Goal: Information Seeking & Learning: Learn about a topic

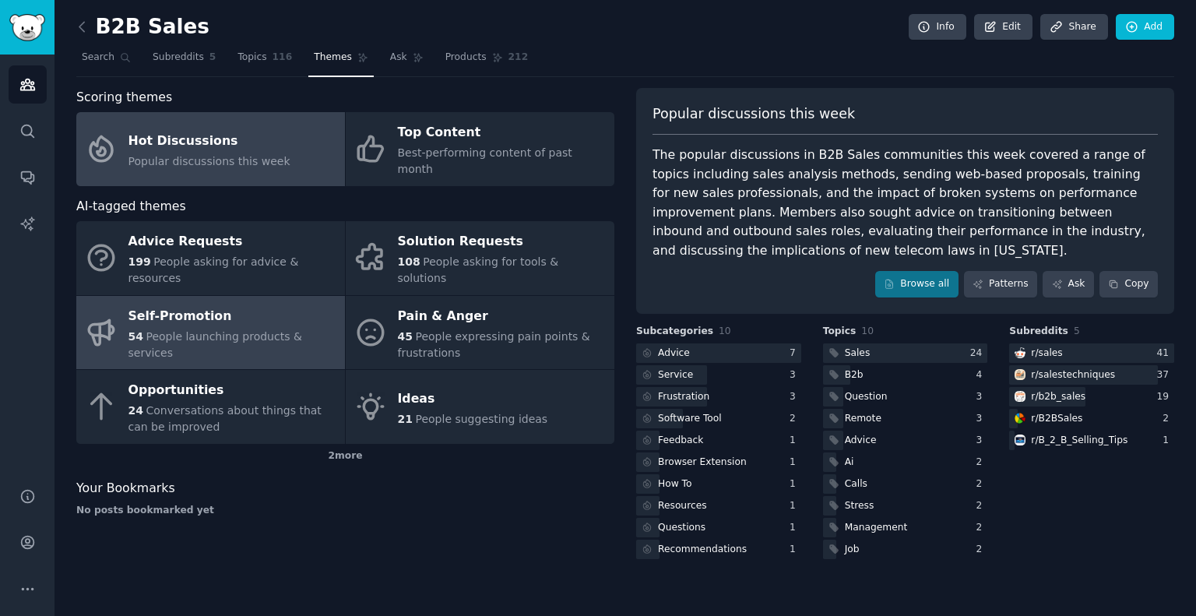
click at [179, 304] on div "Self-Promotion" at bounding box center [233, 316] width 209 height 25
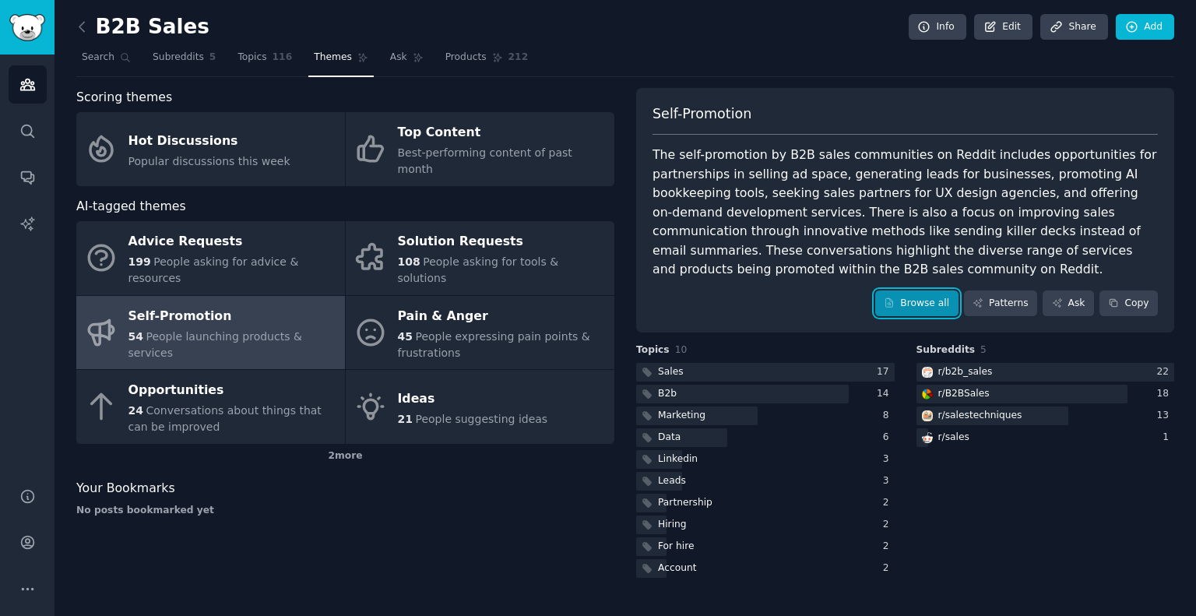
click at [911, 299] on link "Browse all" at bounding box center [916, 304] width 83 height 26
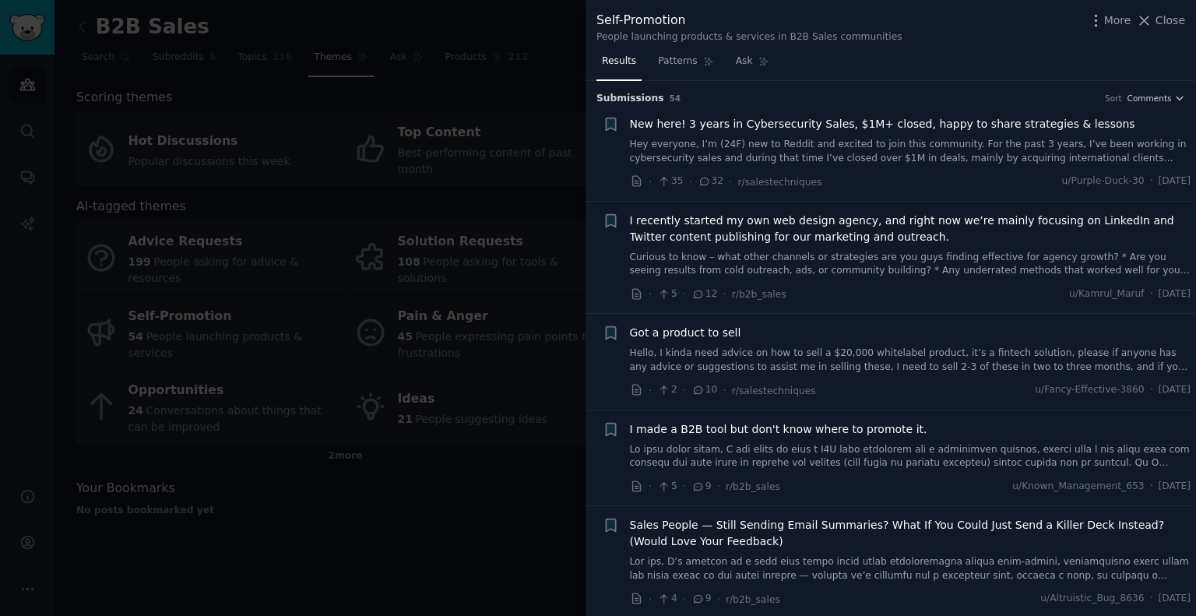
click at [847, 423] on span "I made a B2B tool but don't know where to promote it." at bounding box center [779, 429] width 298 height 16
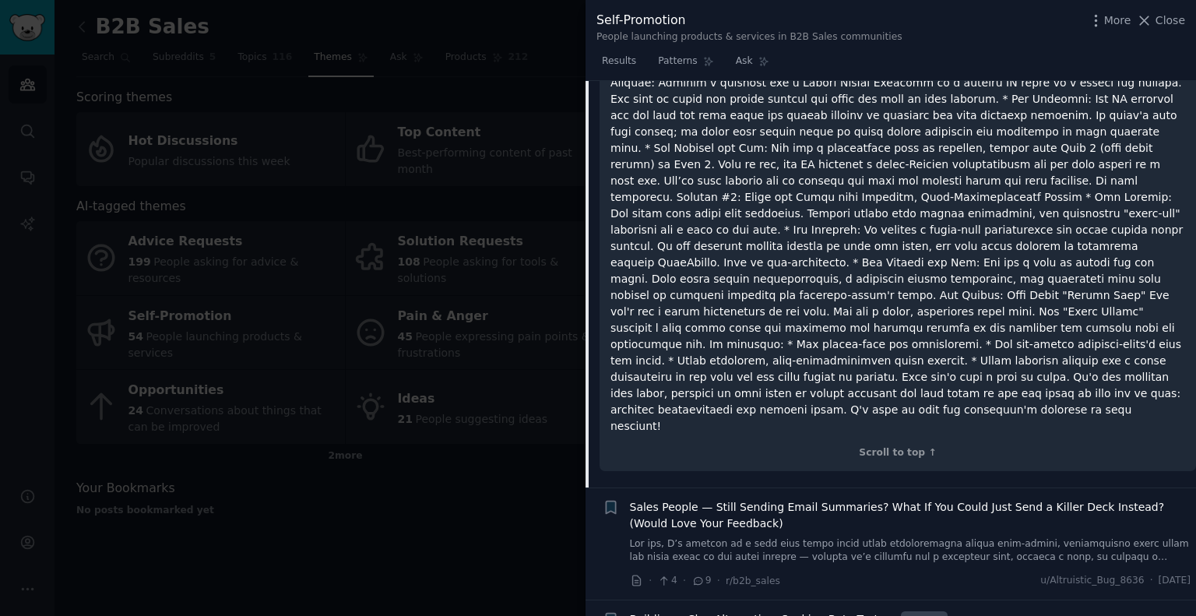
scroll to position [1004, 0]
click at [835, 609] on span "Building a Clay Alternative. Seeking Beta Testers" at bounding box center [763, 617] width 266 height 16
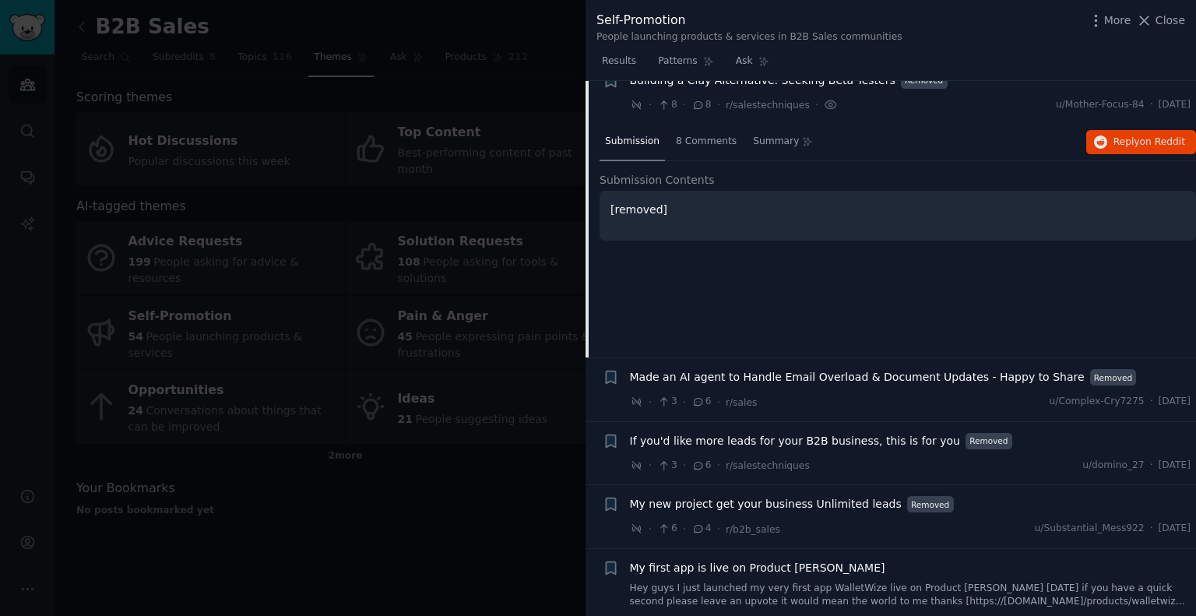
scroll to position [537, 0]
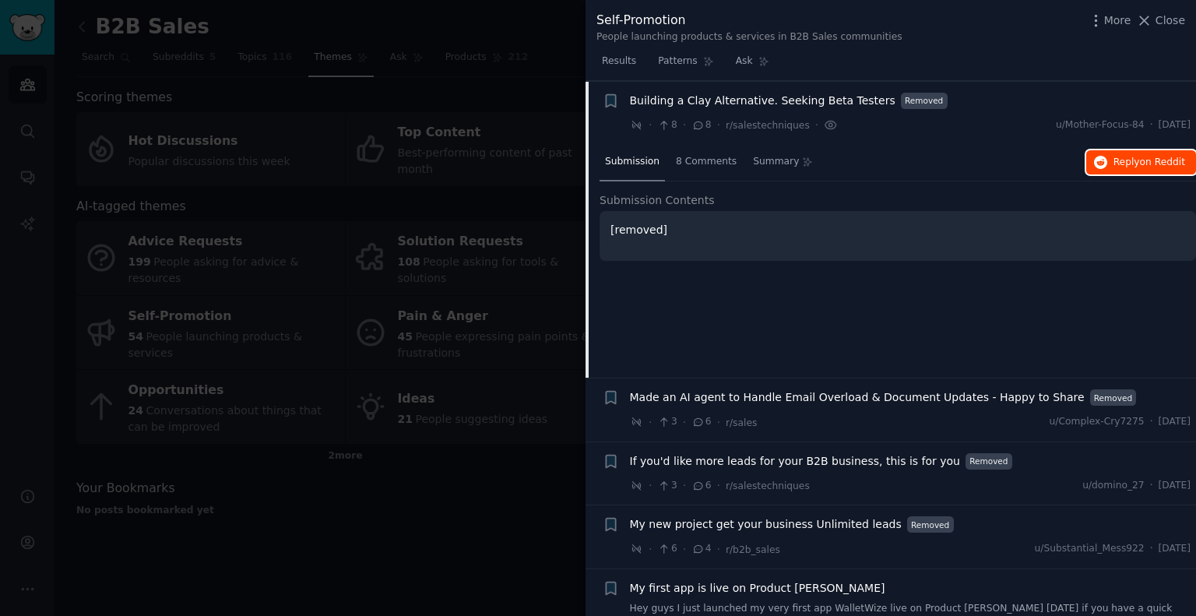
click at [1122, 168] on button "Reply on Reddit" at bounding box center [1142, 162] width 110 height 25
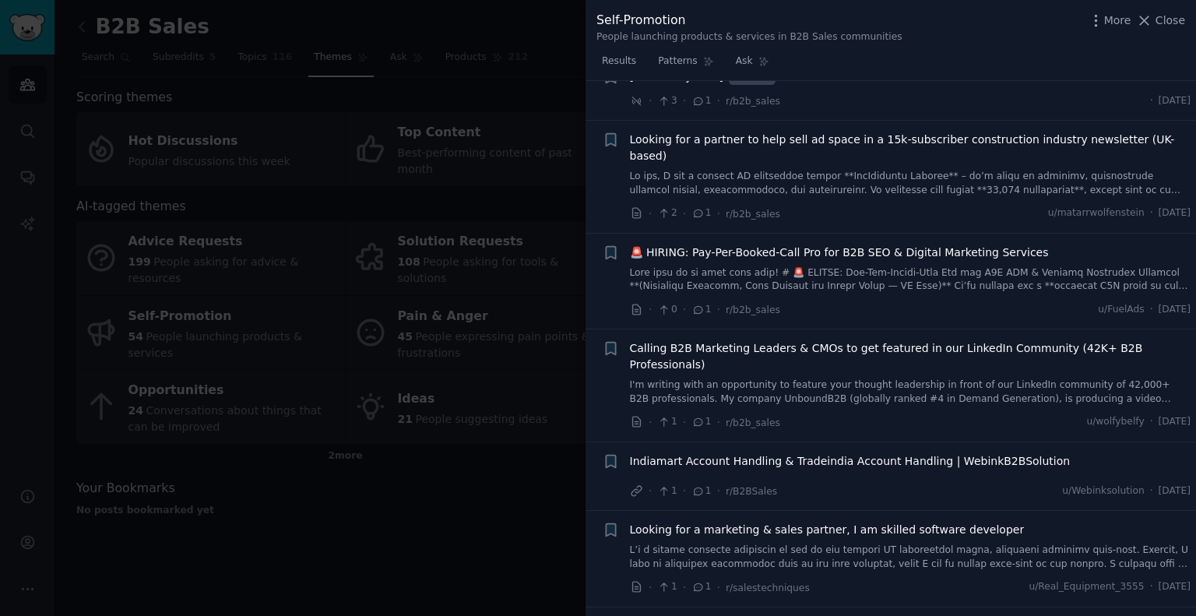
scroll to position [1244, 0]
click at [837, 338] on span "Calling B2B Marketing Leaders & CMOs to get featured in our LinkedIn Community …" at bounding box center [911, 354] width 562 height 33
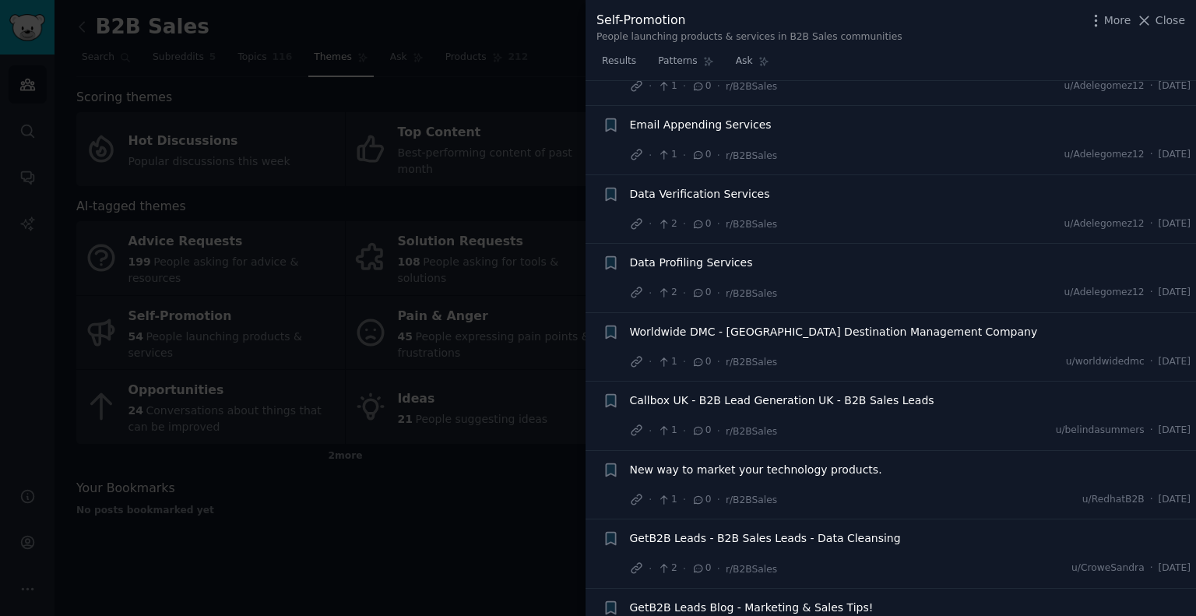
scroll to position [3664, 0]
click at [274, 474] on div at bounding box center [598, 308] width 1196 height 616
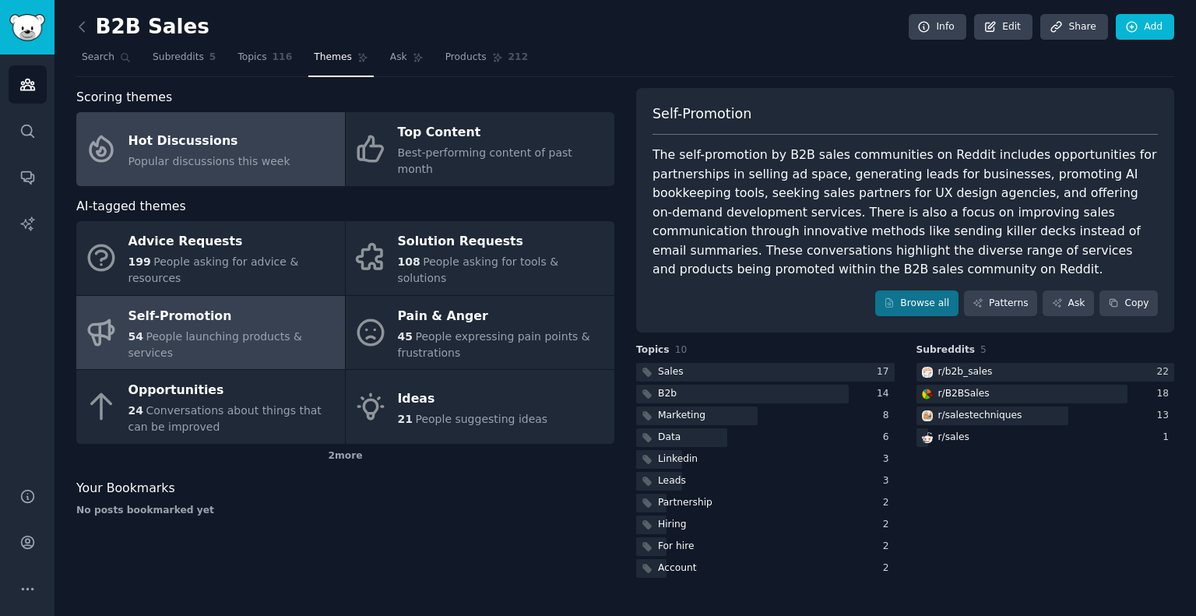
click at [214, 155] on span "Popular discussions this week" at bounding box center [210, 161] width 162 height 12
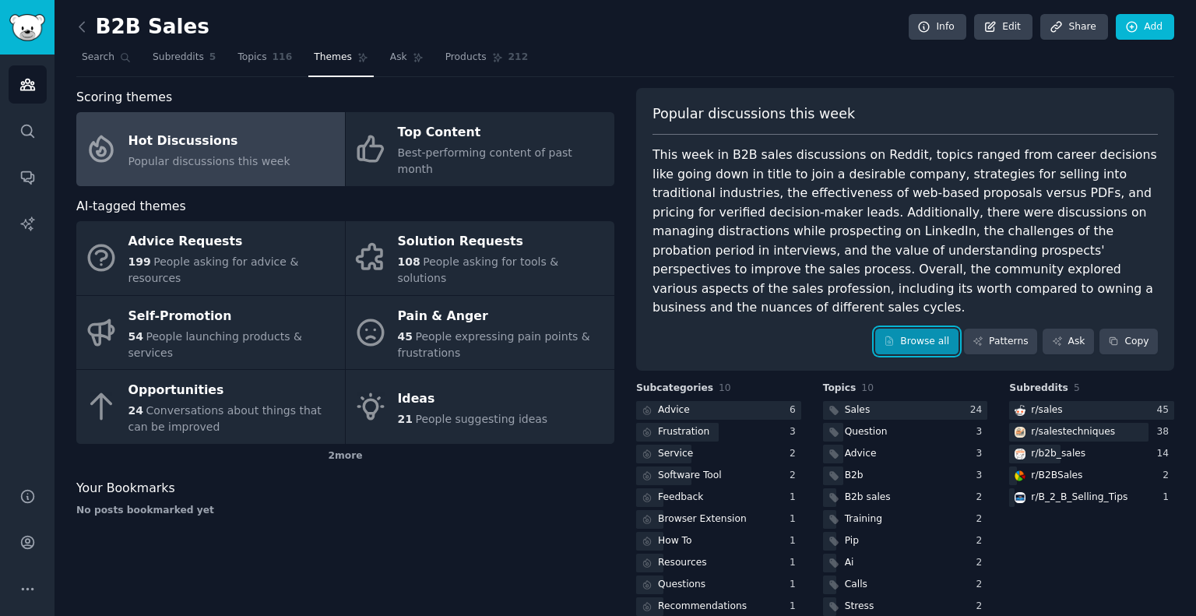
click at [917, 329] on link "Browse all" at bounding box center [916, 342] width 83 height 26
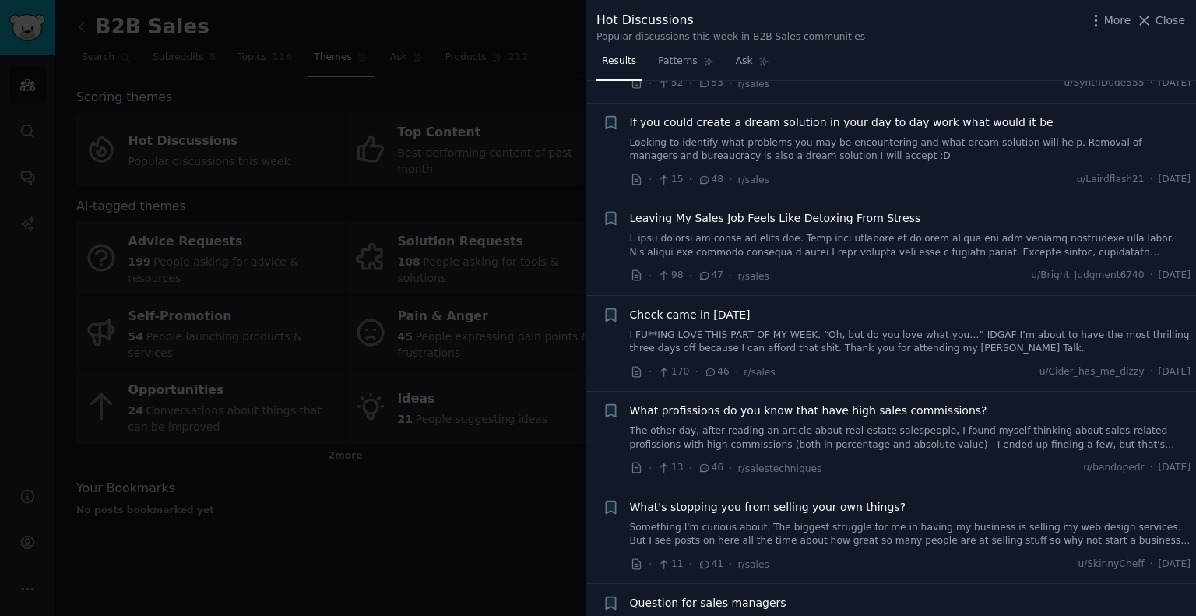
scroll to position [868, 0]
click at [82, 33] on div at bounding box center [598, 308] width 1196 height 616
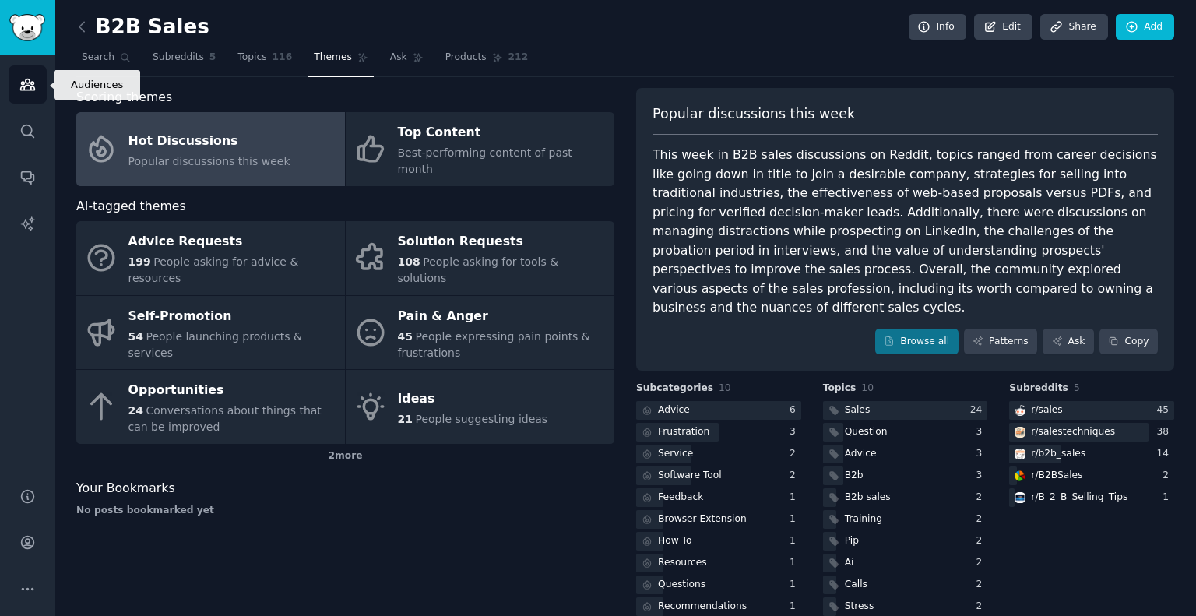
click at [23, 77] on icon "Sidebar" at bounding box center [27, 84] width 16 height 16
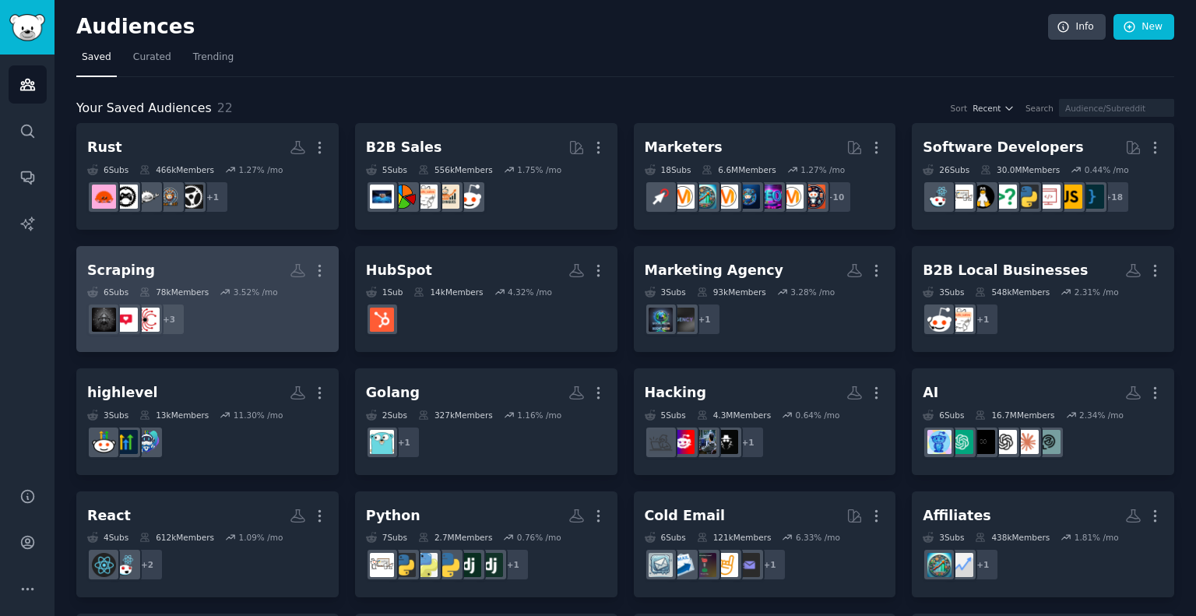
click at [194, 273] on h2 "Scraping More" at bounding box center [207, 270] width 241 height 27
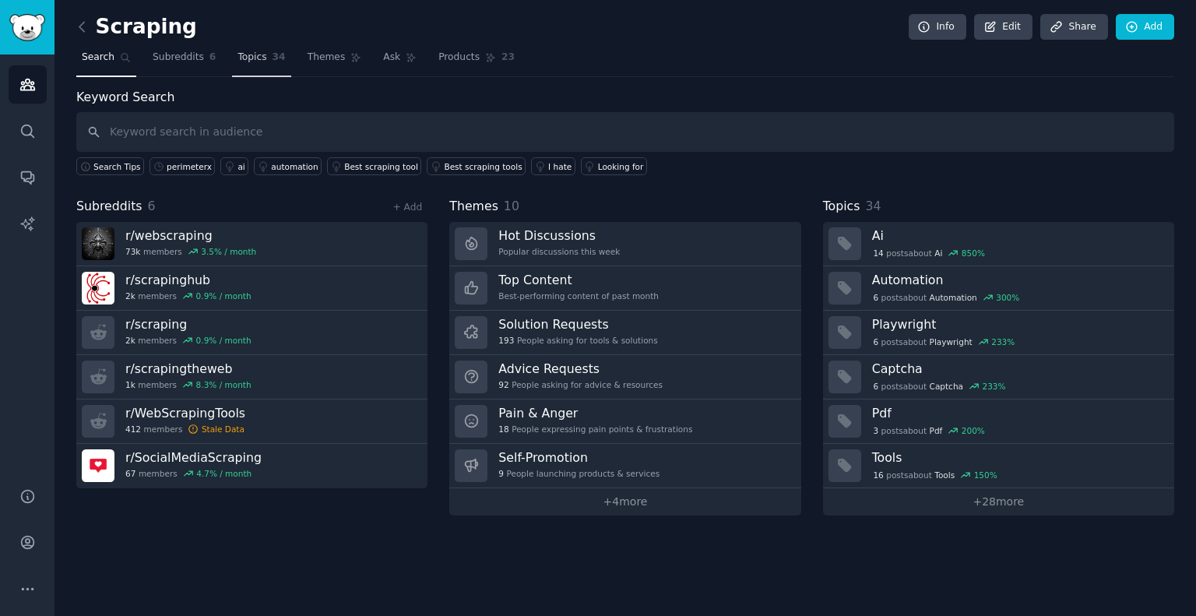
click at [241, 65] on link "Topics 34" at bounding box center [261, 61] width 58 height 32
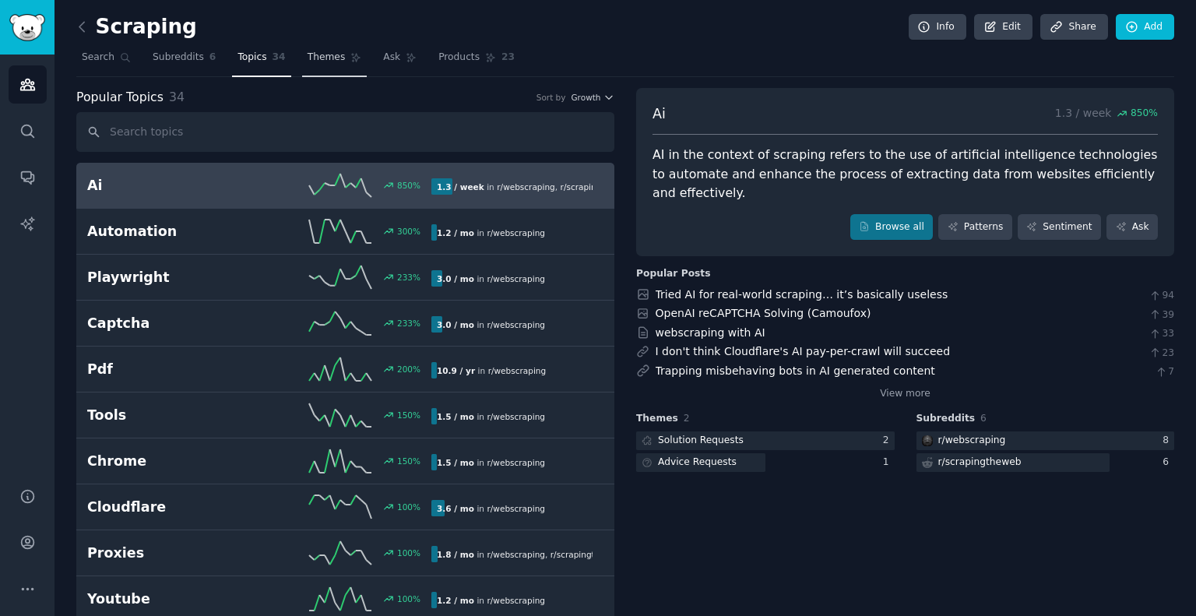
click at [305, 65] on link "Themes" at bounding box center [334, 61] width 65 height 32
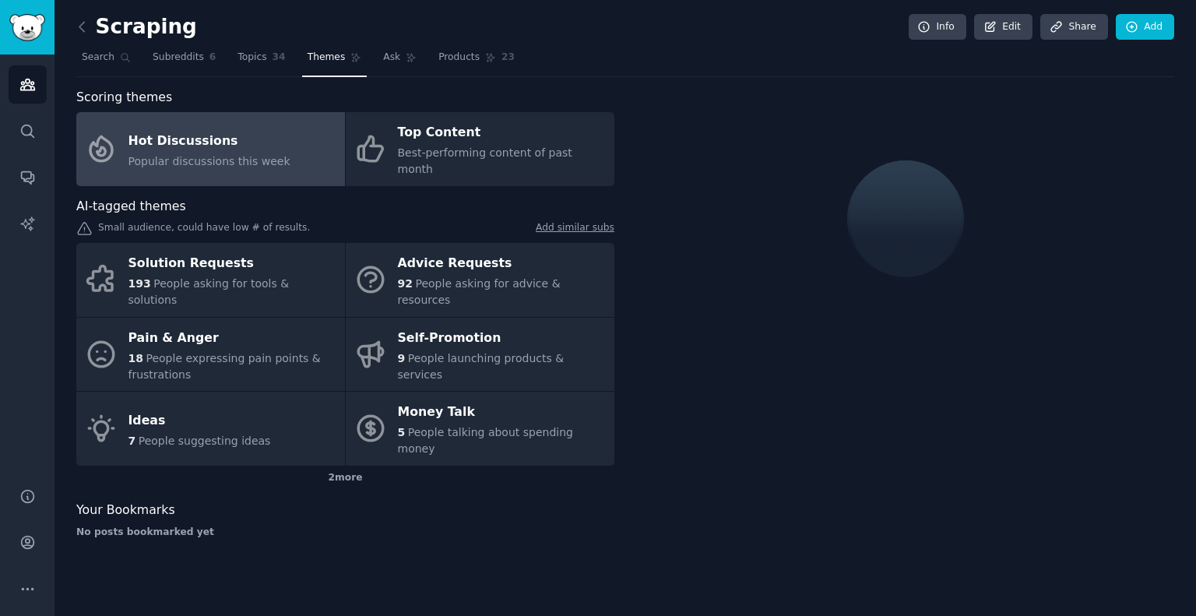
click at [256, 155] on span "Popular discussions this week" at bounding box center [210, 161] width 162 height 12
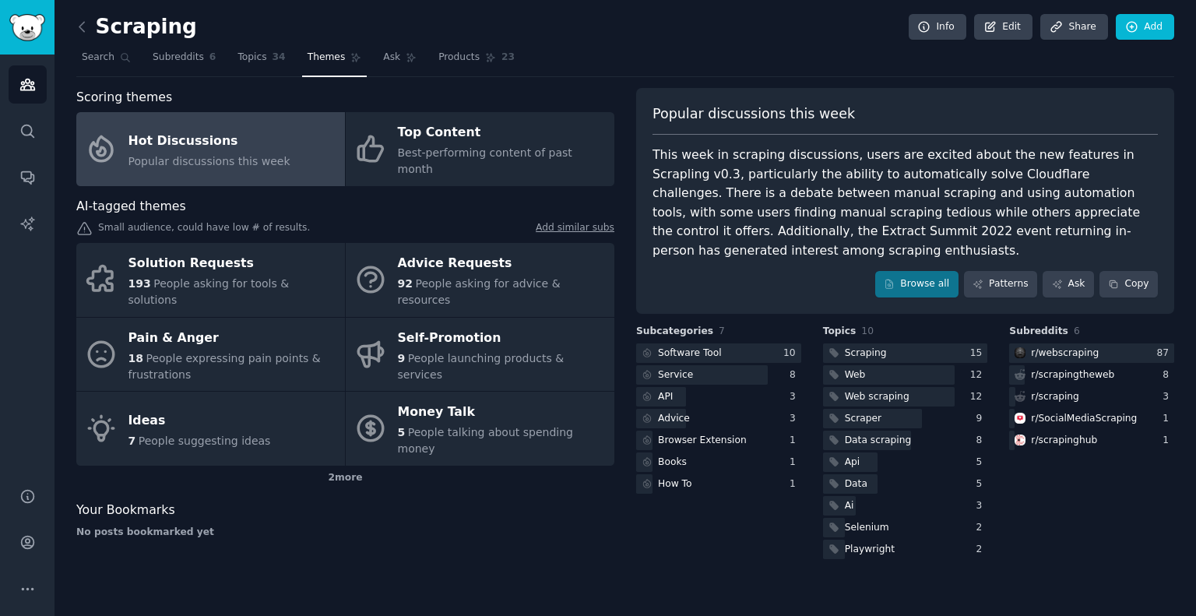
click at [231, 155] on span "Popular discussions this week" at bounding box center [210, 161] width 162 height 12
click at [931, 271] on link "Browse all" at bounding box center [916, 284] width 83 height 26
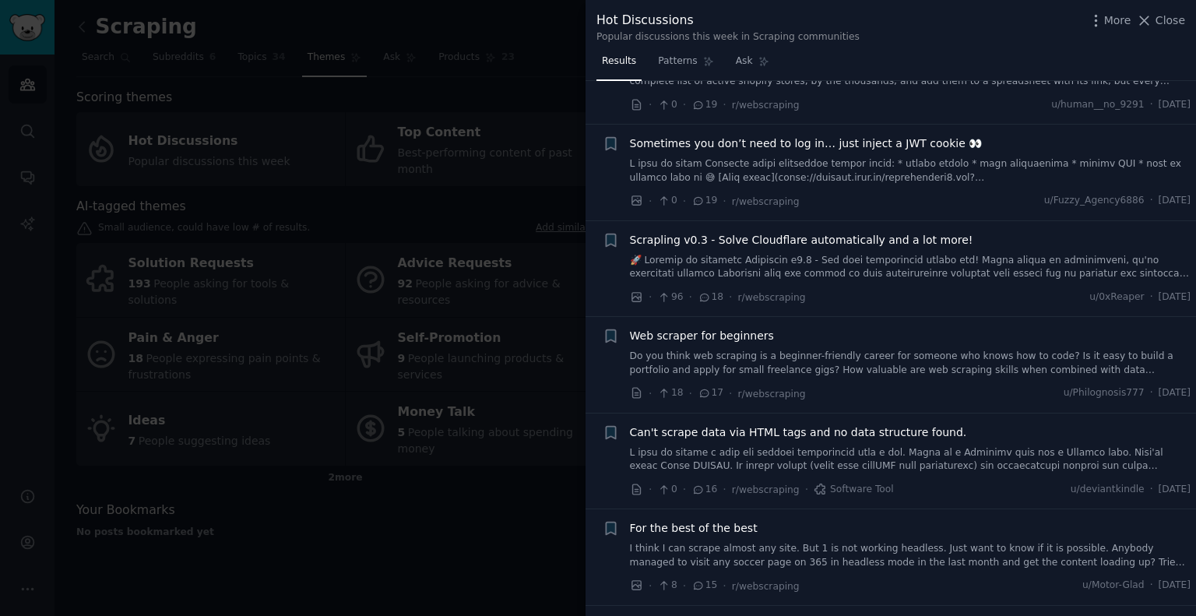
scroll to position [643, 0]
click at [824, 237] on span "Scrapling v0.3 - Solve Cloudflare automatically and a lot more!" at bounding box center [801, 238] width 343 height 16
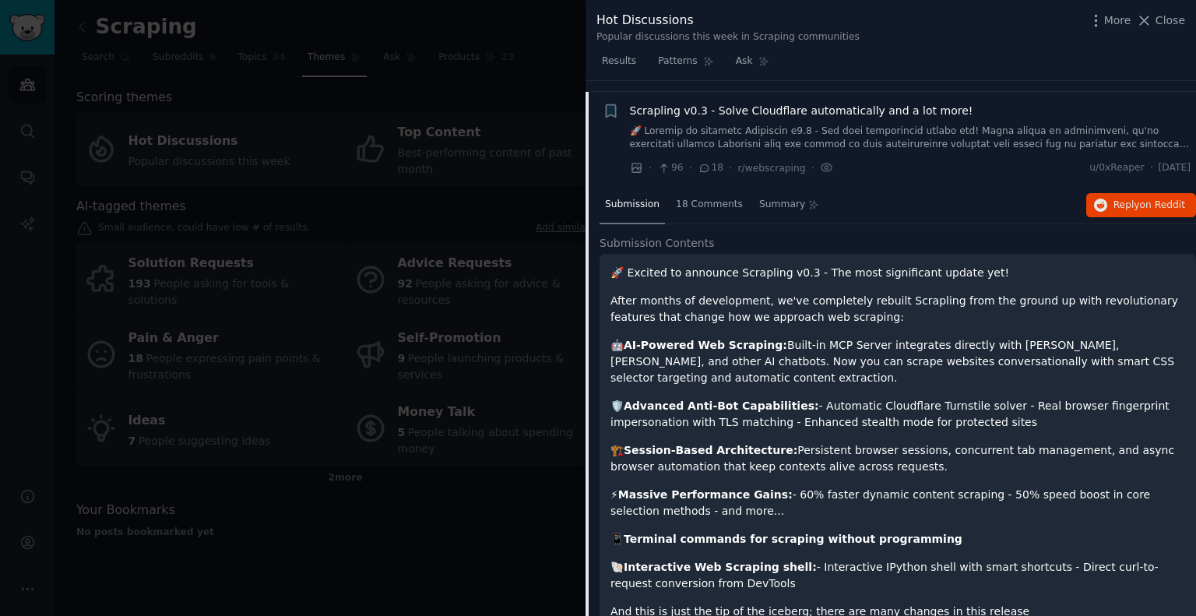
scroll to position [779, 0]
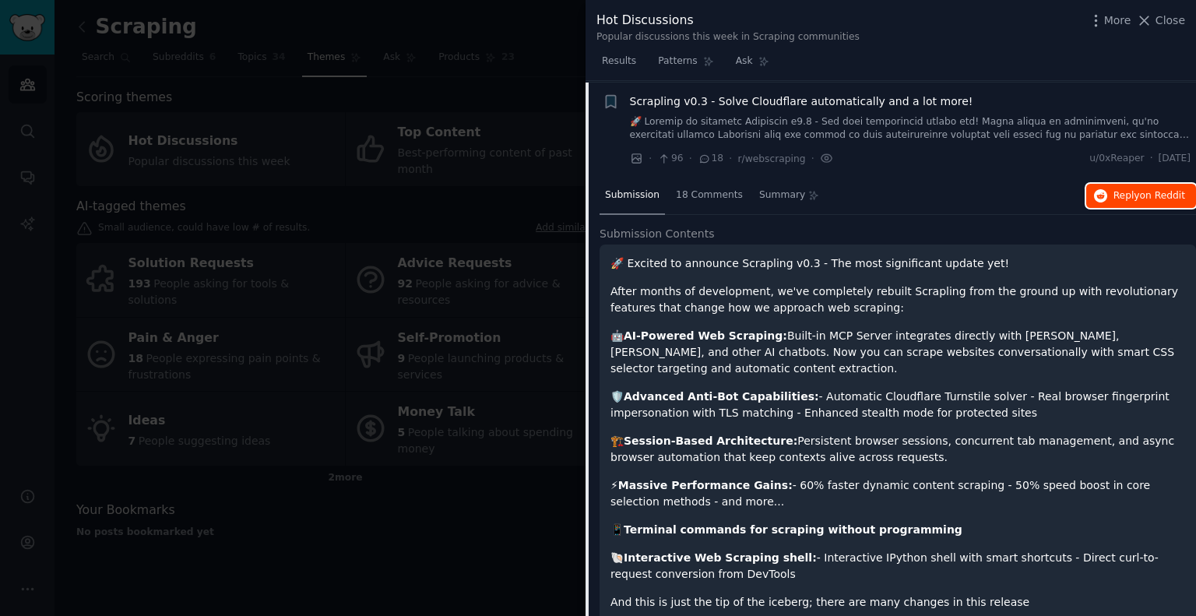
click at [1151, 191] on span "on Reddit" at bounding box center [1162, 195] width 45 height 11
